Goal: Book appointment/travel/reservation

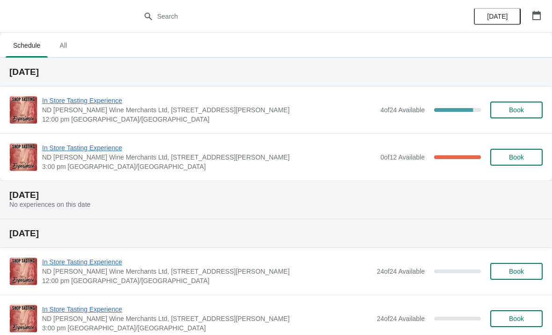
click at [108, 101] on span "In Store Tasting Experience" at bounding box center [209, 100] width 334 height 9
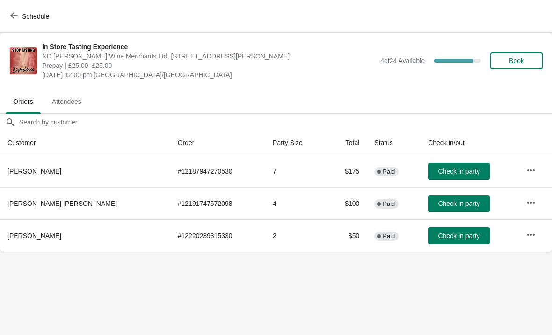
click at [20, 14] on span "Schedule" at bounding box center [30, 16] width 37 height 9
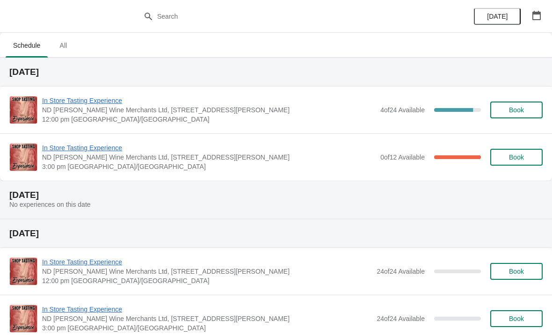
click at [528, 159] on span "Book" at bounding box center [517, 157] width 36 height 7
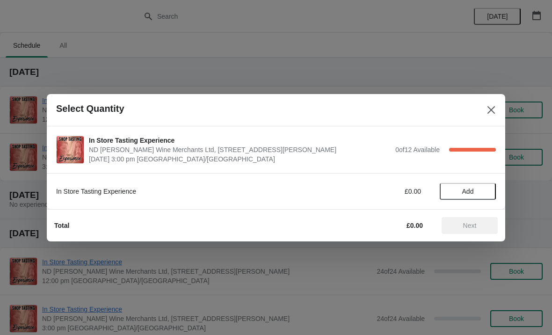
click at [490, 110] on icon "Close" at bounding box center [491, 109] width 9 height 9
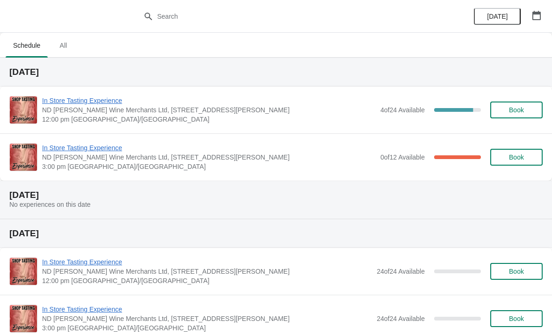
click at [108, 144] on span "In Store Tasting Experience" at bounding box center [209, 147] width 334 height 9
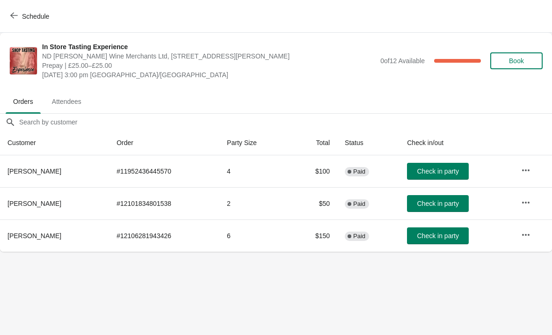
click at [533, 202] on button "button" at bounding box center [526, 202] width 17 height 17
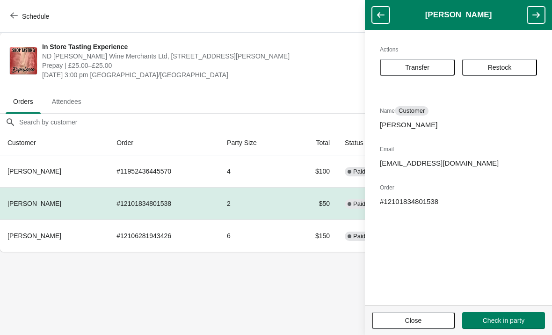
click at [433, 72] on button "Transfer" at bounding box center [417, 67] width 75 height 17
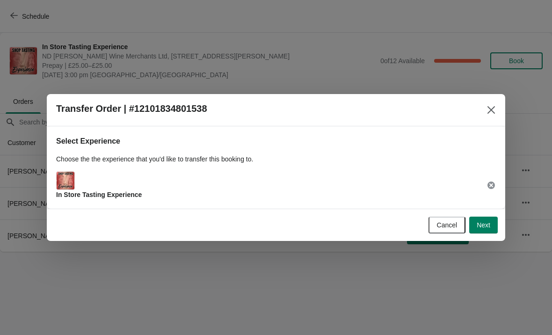
click at [491, 222] on button "Next" at bounding box center [483, 225] width 29 height 17
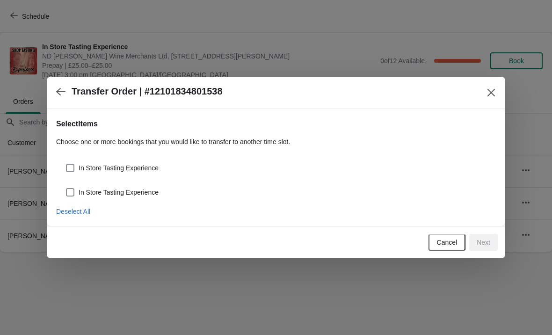
click at [79, 162] on label "In Store Tasting Experience" at bounding box center [112, 167] width 93 height 13
click at [66, 164] on input "In Store Tasting Experience" at bounding box center [66, 164] width 0 height 0
checkbox input "true"
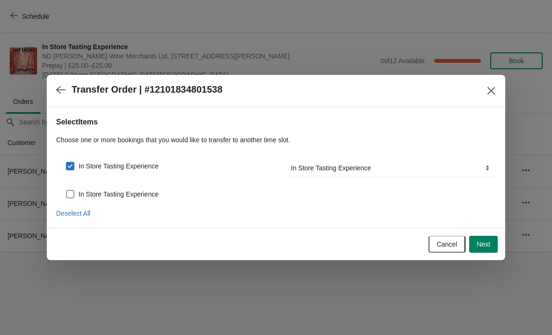
click at [73, 191] on span at bounding box center [70, 194] width 8 height 8
click at [66, 191] on input "In Store Tasting Experience" at bounding box center [66, 190] width 0 height 0
checkbox input "true"
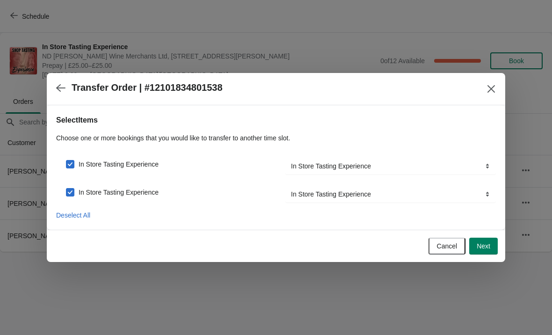
click at [482, 242] on button "Next" at bounding box center [483, 246] width 29 height 17
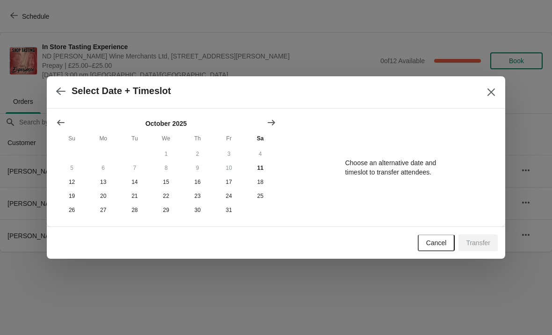
click at [267, 118] on icon "Show next month, November 2025" at bounding box center [271, 122] width 9 height 9
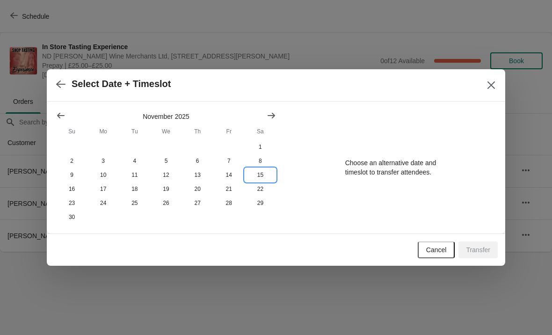
click at [263, 171] on button "15" at bounding box center [260, 175] width 31 height 14
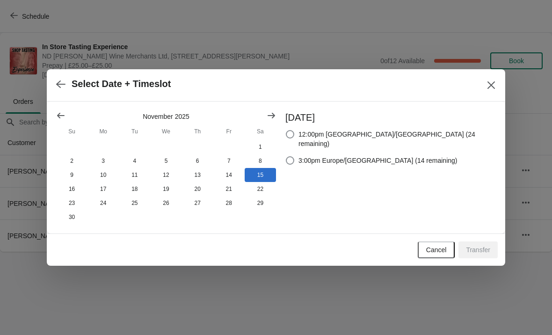
click at [294, 156] on span at bounding box center [290, 160] width 8 height 8
click at [286, 156] on input "3:00pm Europe/[GEOGRAPHIC_DATA] (14 remaining)" at bounding box center [286, 156] width 0 height 0
radio input "true"
click at [482, 250] on span "Transfer" at bounding box center [478, 249] width 24 height 7
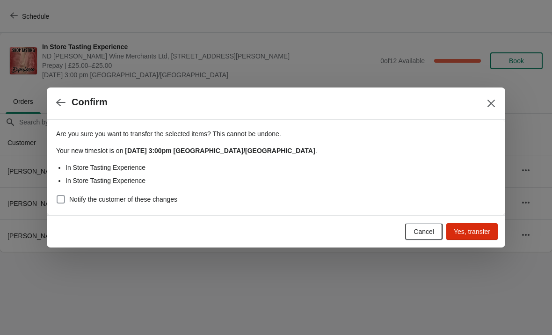
click at [69, 195] on span "Notify the customer of these changes" at bounding box center [123, 199] width 108 height 9
click at [57, 195] on input "Notify the customer of these changes" at bounding box center [57, 195] width 0 height 0
checkbox input "true"
click at [482, 232] on span "Yes, transfer" at bounding box center [472, 231] width 37 height 7
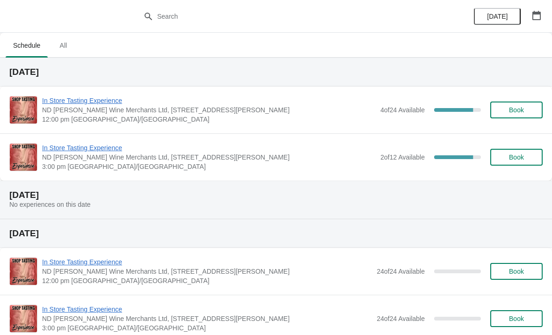
click at [533, 17] on icon "button" at bounding box center [537, 15] width 8 height 9
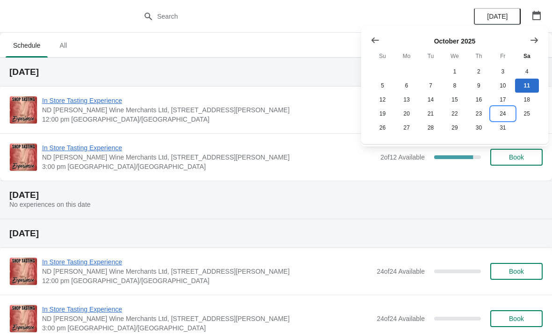
click at [503, 114] on button "24" at bounding box center [503, 114] width 24 height 14
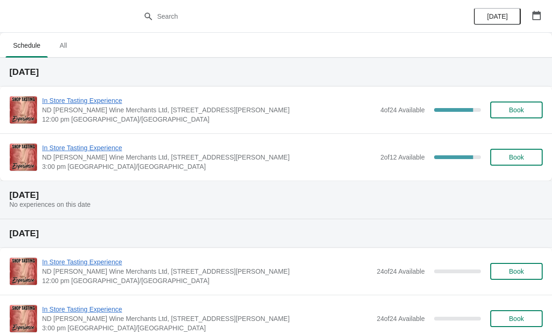
click at [536, 21] on button "button" at bounding box center [536, 15] width 17 height 17
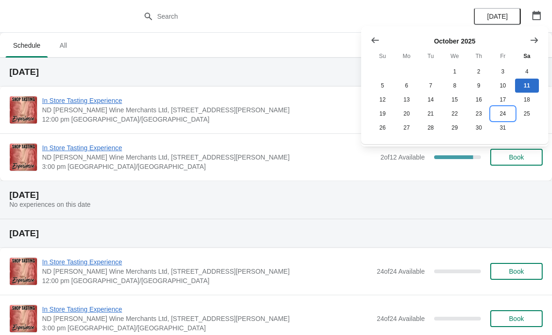
click at [505, 114] on button "24" at bounding box center [503, 114] width 24 height 14
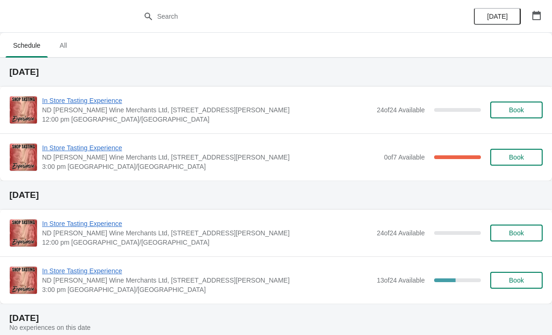
click at [542, 16] on button "button" at bounding box center [536, 15] width 17 height 17
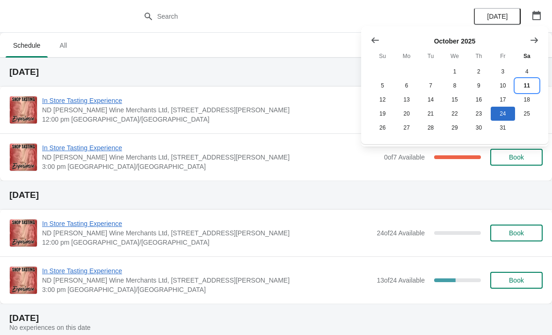
click at [526, 84] on button "11" at bounding box center [527, 86] width 24 height 14
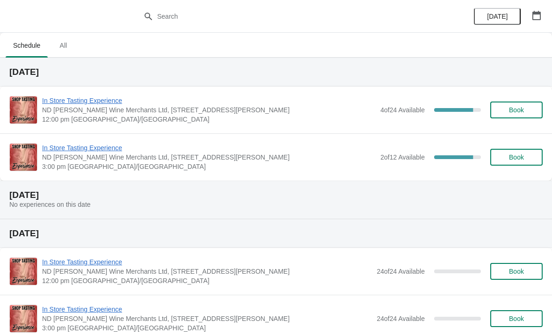
click at [111, 101] on span "In Store Tasting Experience" at bounding box center [209, 100] width 334 height 9
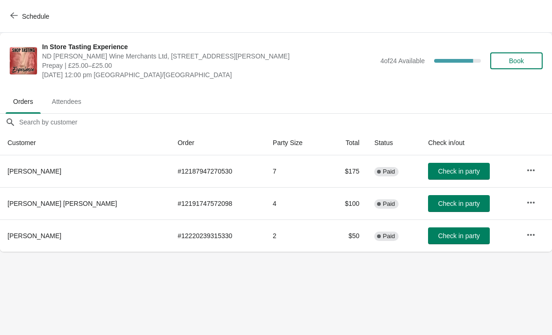
click at [19, 15] on span "Schedule" at bounding box center [30, 16] width 37 height 9
